Goal: Task Accomplishment & Management: Manage account settings

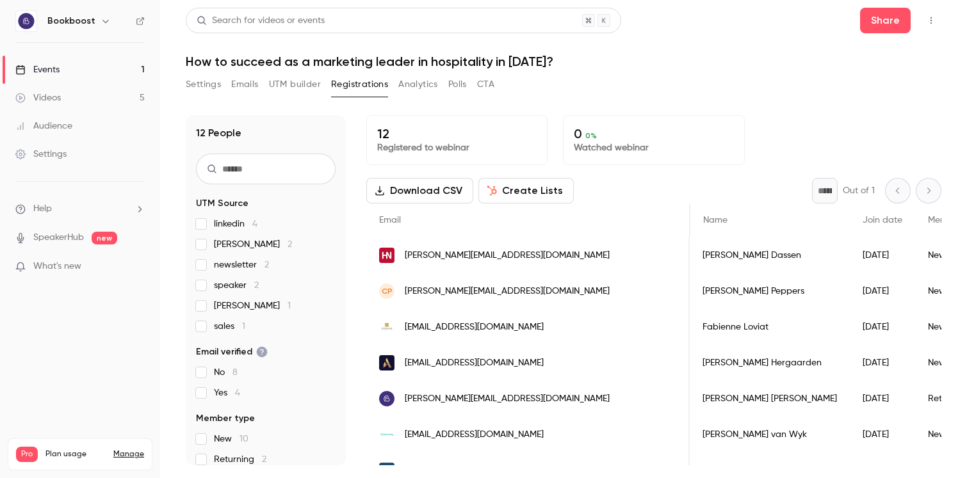
scroll to position [0, 1158]
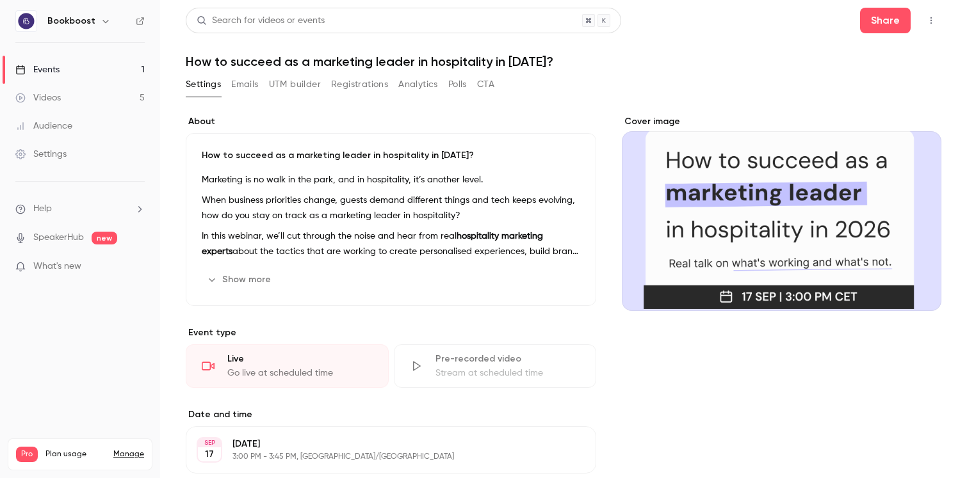
click at [356, 89] on button "Registrations" at bounding box center [359, 84] width 57 height 20
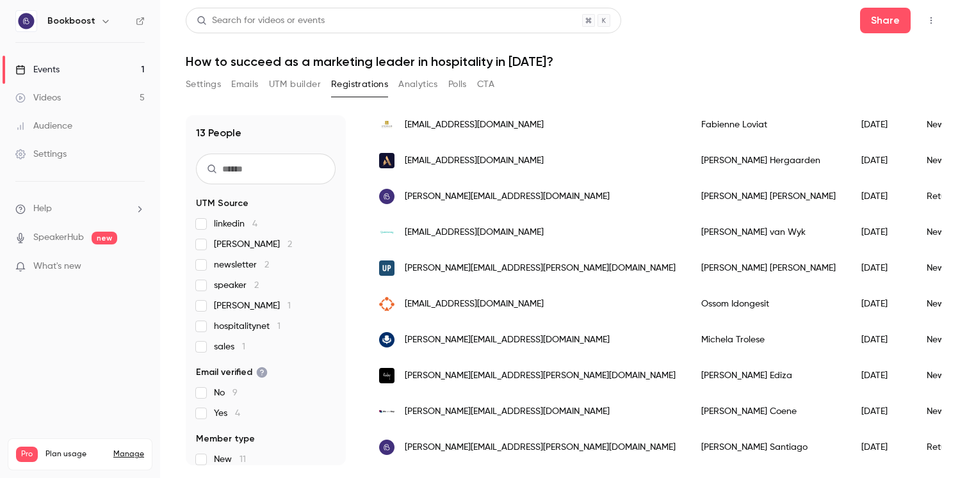
click at [695, 68] on h1 "How to succeed as a marketing leader in hospitality in [DATE]?" at bounding box center [564, 61] width 756 height 15
